Goal: Task Accomplishment & Management: Use online tool/utility

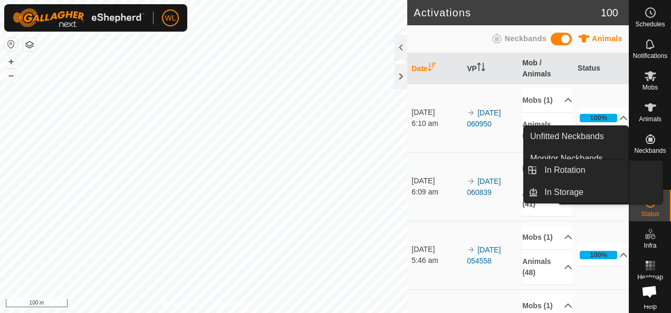
click at [644, 172] on icon at bounding box center [650, 171] width 13 height 13
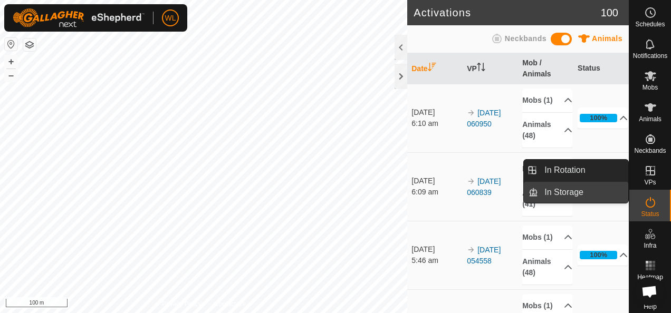
click at [581, 169] on link "In Rotation" at bounding box center [583, 170] width 90 height 21
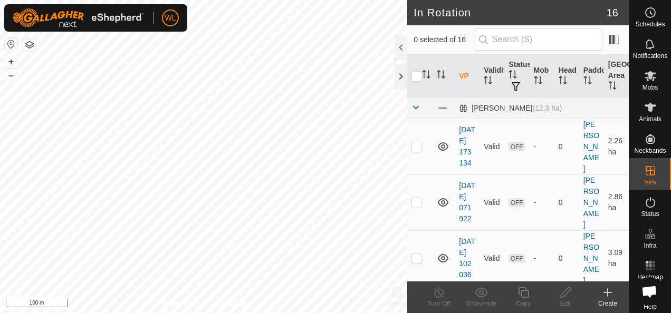
click at [608, 291] on icon at bounding box center [608, 292] width 0 height 7
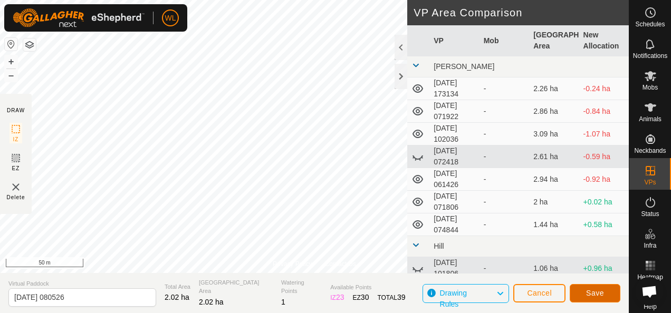
click at [594, 286] on button "Save" at bounding box center [595, 293] width 51 height 18
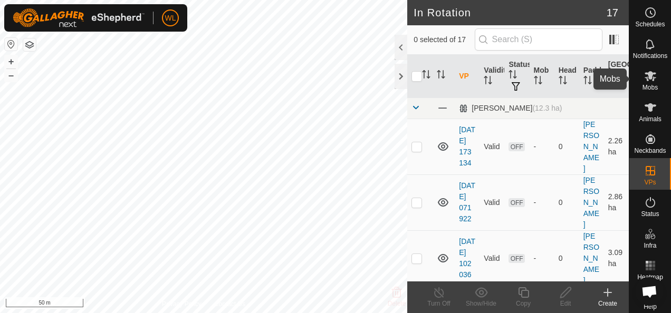
click at [646, 79] on icon at bounding box center [651, 76] width 12 height 10
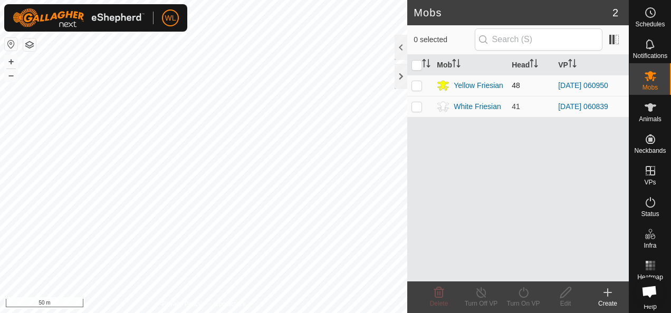
click at [418, 88] on p-checkbox at bounding box center [417, 85] width 11 height 8
checkbox input "true"
click at [520, 299] on div "Turn On VP" at bounding box center [523, 303] width 42 height 9
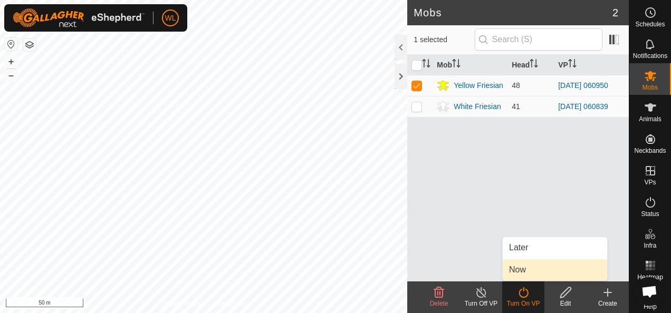
click at [529, 268] on link "Now" at bounding box center [555, 270] width 104 height 21
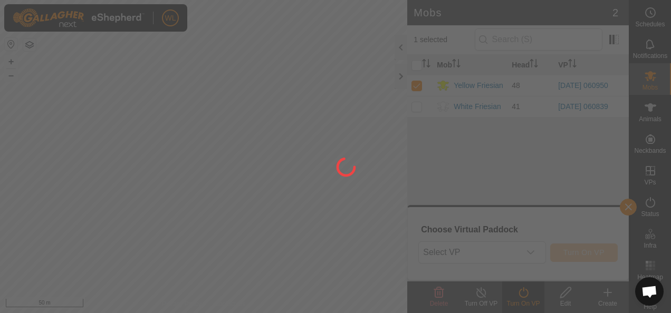
click at [513, 256] on div at bounding box center [335, 156] width 671 height 313
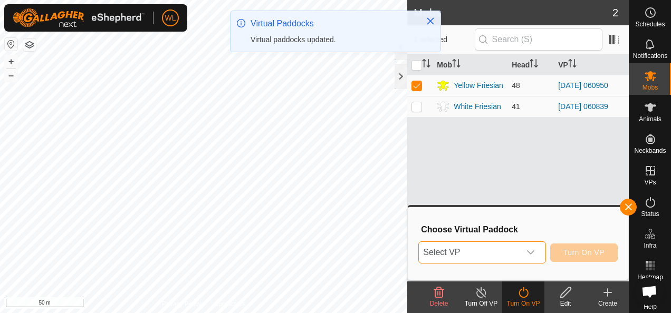
click at [513, 254] on span "Select VP" at bounding box center [469, 252] width 101 height 21
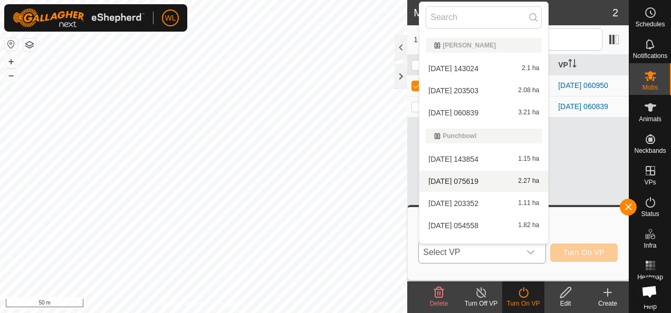
scroll to position [262, 0]
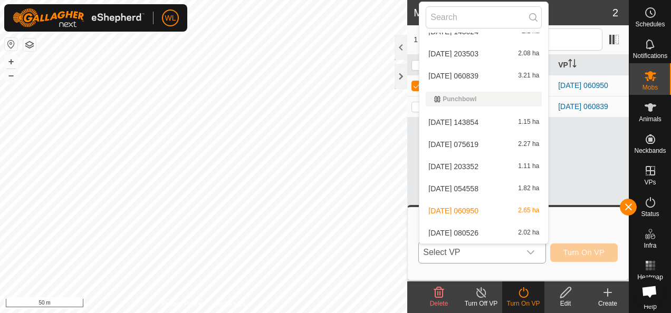
click at [481, 233] on li "2025-10-01 080526 2.02 ha" at bounding box center [483, 233] width 129 height 21
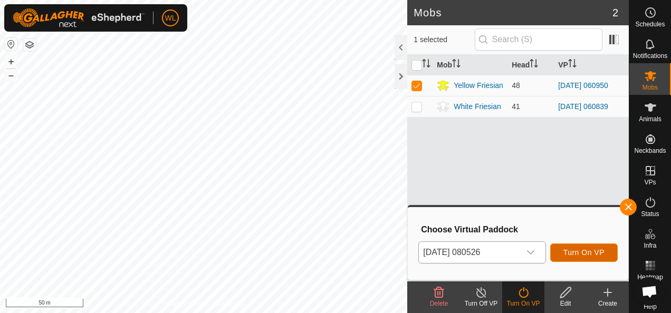
click at [584, 252] on span "Turn On VP" at bounding box center [583, 252] width 41 height 8
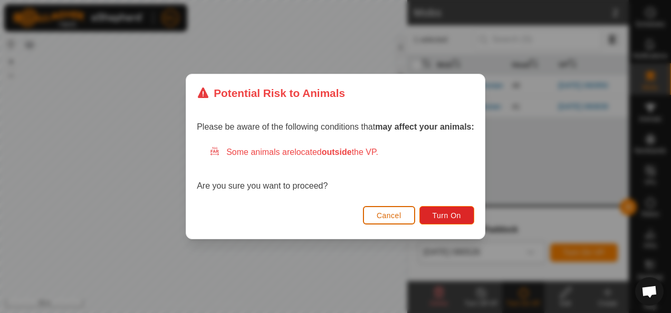
click at [404, 215] on button "Cancel" at bounding box center [389, 215] width 52 height 18
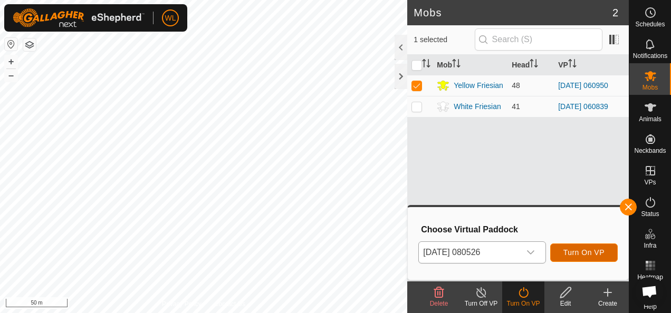
click at [589, 248] on button "Turn On VP" at bounding box center [584, 253] width 68 height 18
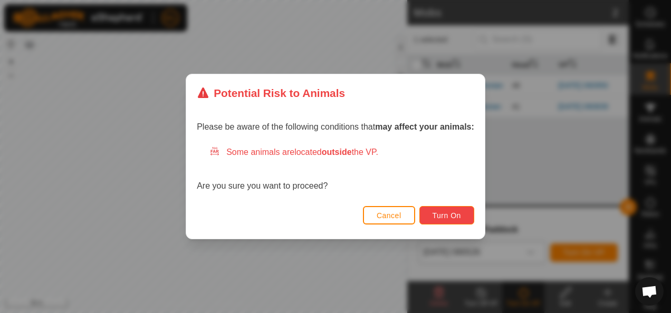
click at [432, 208] on button "Turn On" at bounding box center [446, 215] width 55 height 18
